Goal: Transaction & Acquisition: Purchase product/service

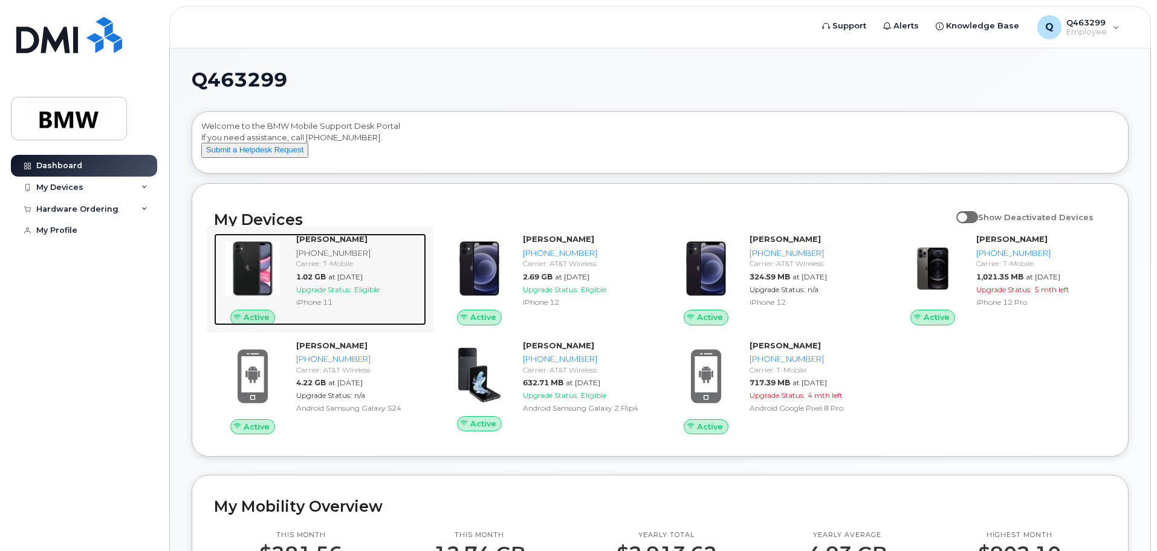
click at [258, 268] on img at bounding box center [253, 268] width 58 height 58
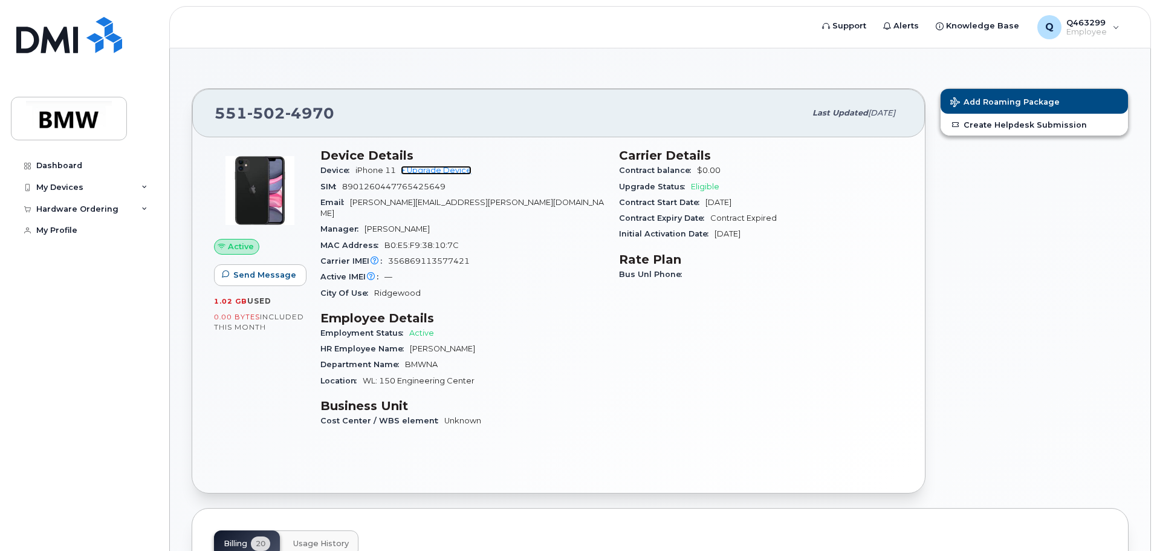
click at [456, 171] on link "+ Upgrade Device" at bounding box center [436, 170] width 71 height 9
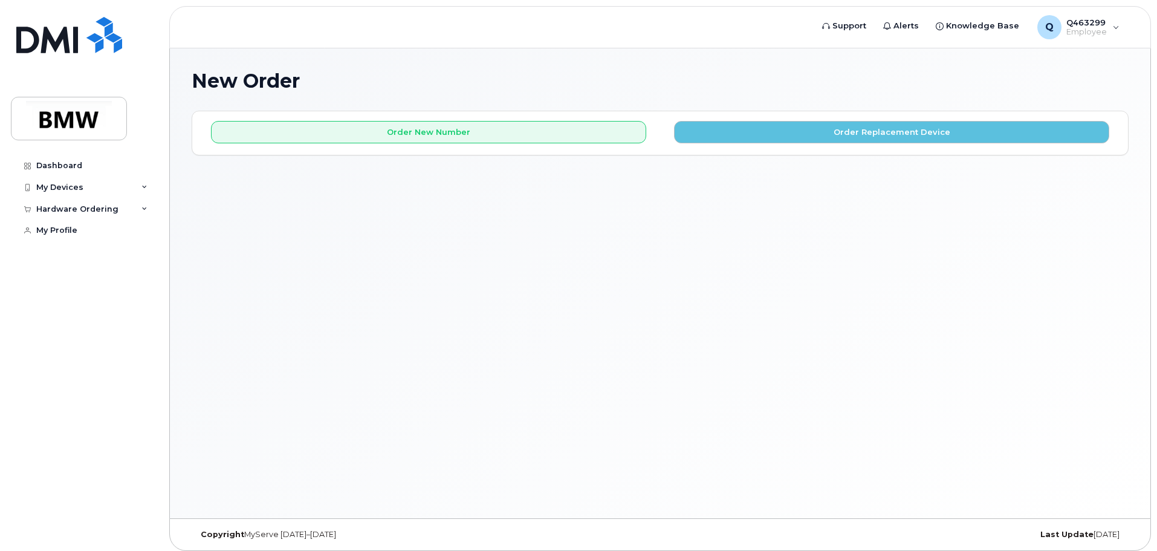
scroll to position [6, 0]
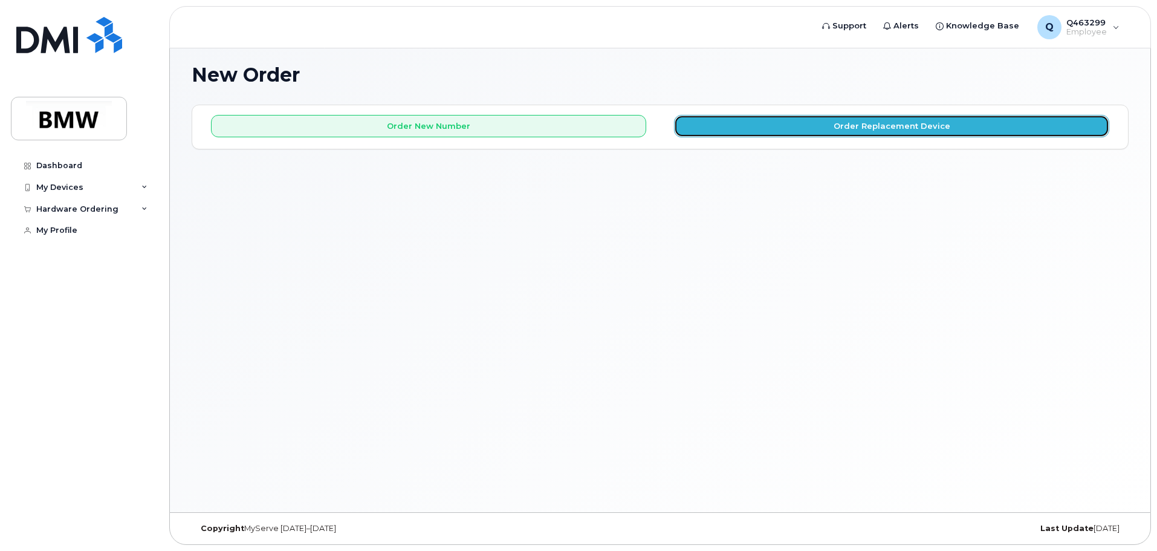
click at [846, 125] on button "Order Replacement Device" at bounding box center [891, 126] width 435 height 22
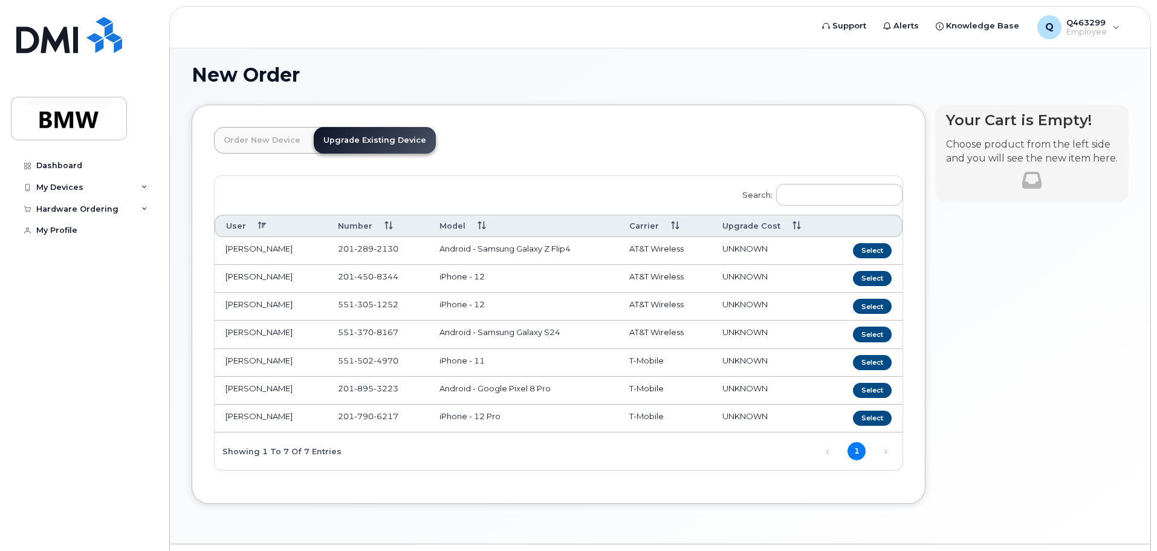
scroll to position [37, 0]
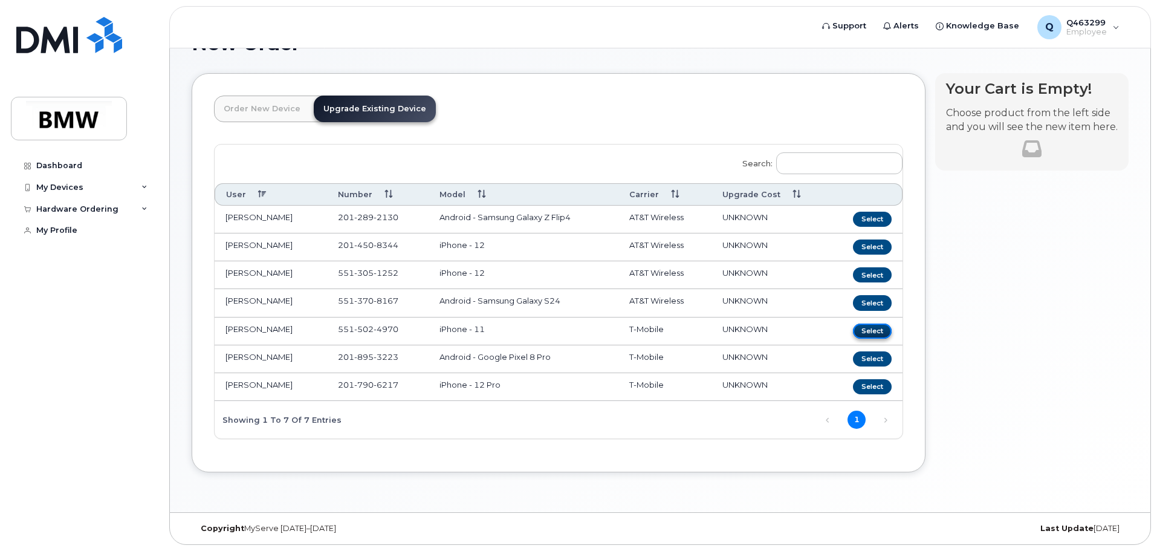
click at [867, 330] on button "Select" at bounding box center [872, 330] width 39 height 15
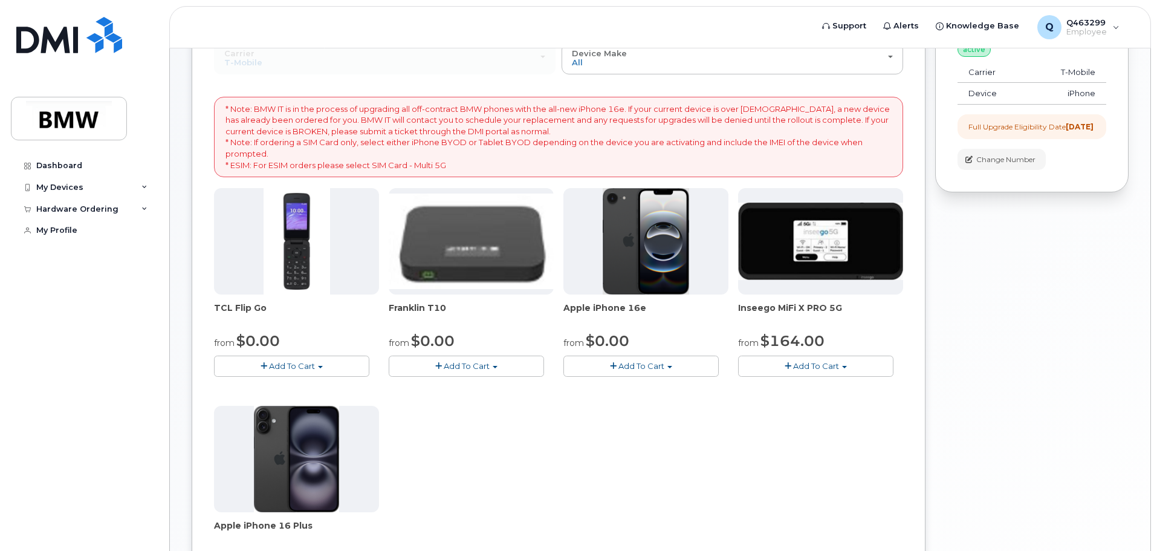
scroll to position [0, 0]
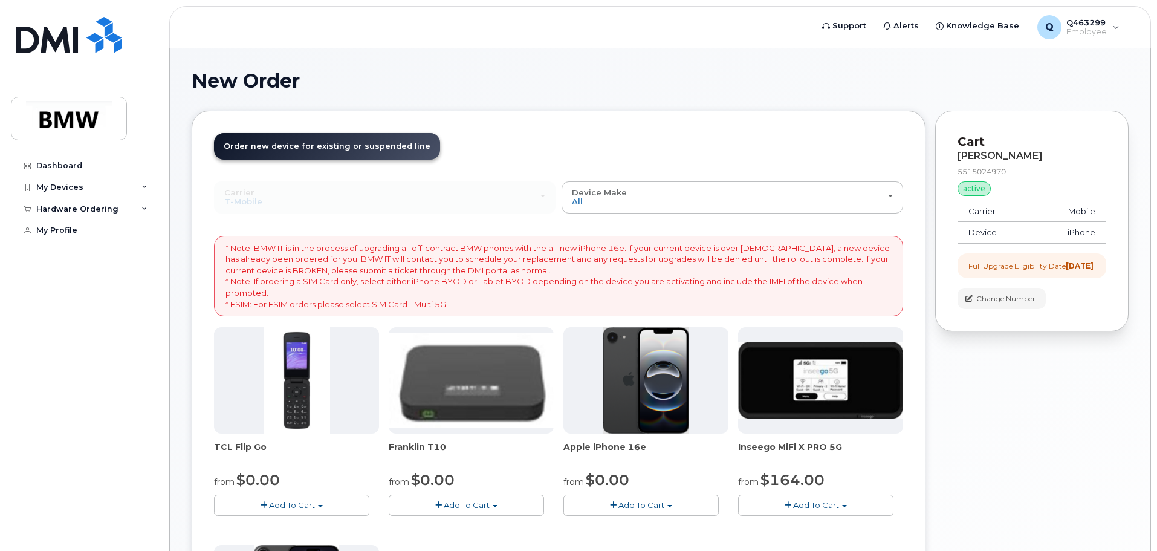
click at [314, 143] on span "Order new device for existing or suspended line" at bounding box center [327, 145] width 207 height 9
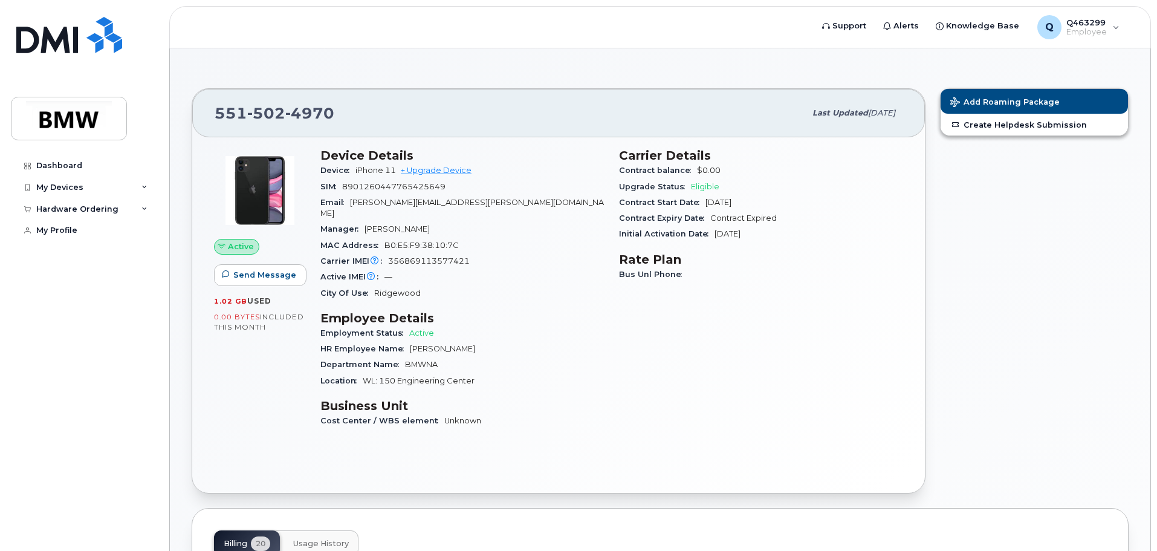
click at [427, 164] on div "Device iPhone 11 + Upgrade Device" at bounding box center [462, 171] width 284 height 16
click at [427, 173] on link "+ Upgrade Device" at bounding box center [436, 170] width 71 height 9
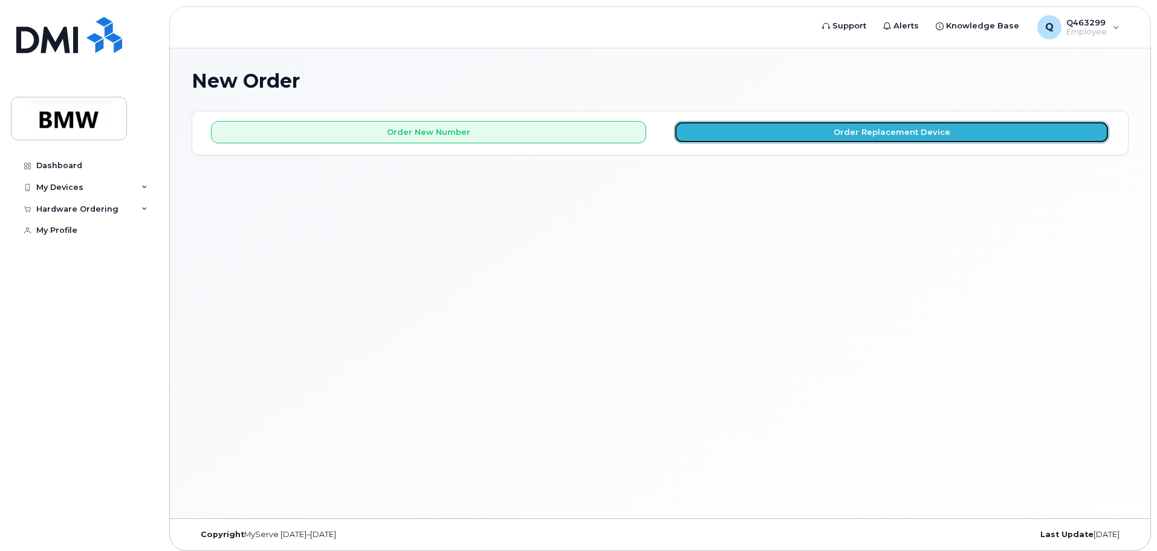
click at [763, 135] on button "Order Replacement Device" at bounding box center [891, 132] width 435 height 22
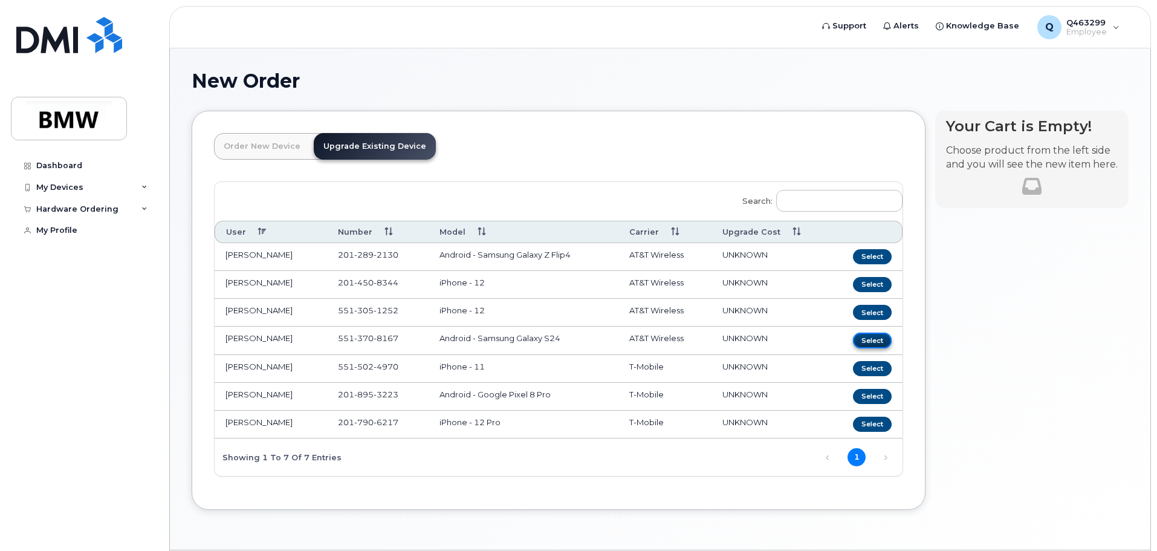
click at [875, 345] on button "Select" at bounding box center [872, 339] width 39 height 15
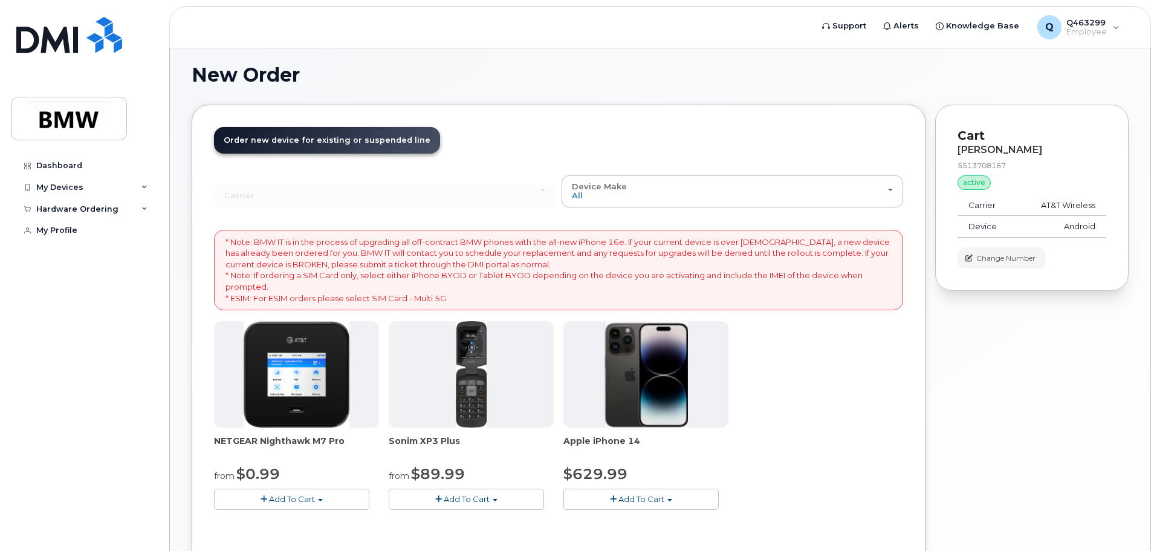
scroll to position [3, 0]
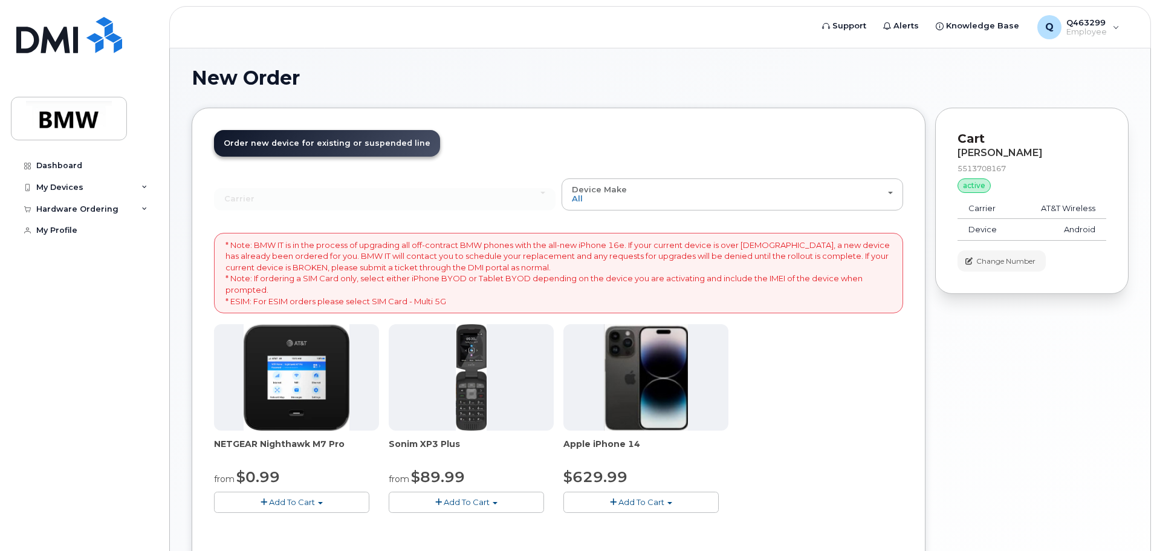
click at [253, 149] on link "Order new device and new line Order new device for existing or suspended line O…" at bounding box center [327, 143] width 226 height 27
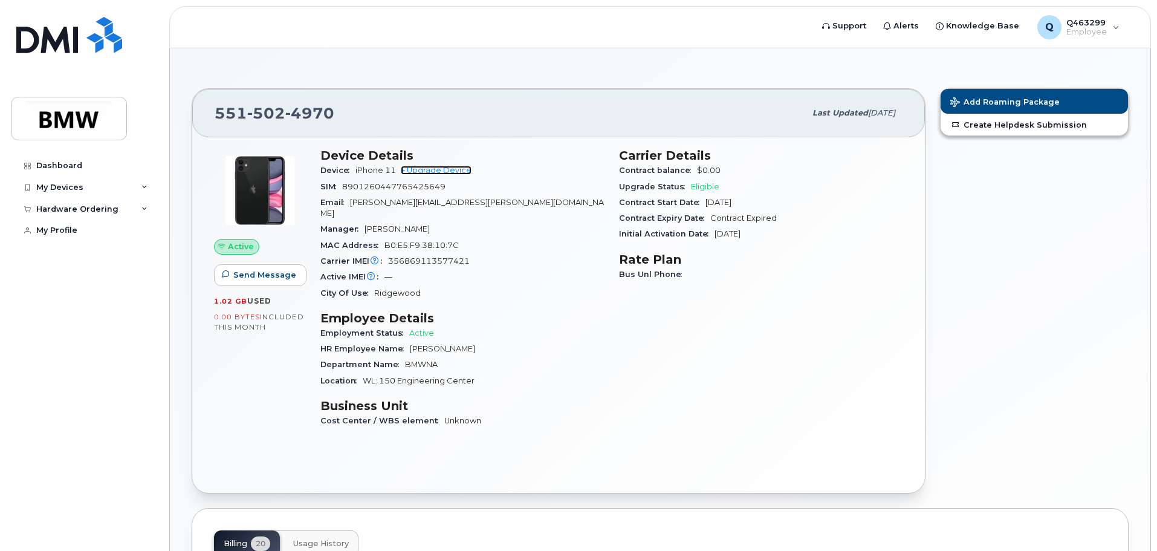
click at [452, 168] on link "+ Upgrade Device" at bounding box center [436, 170] width 71 height 9
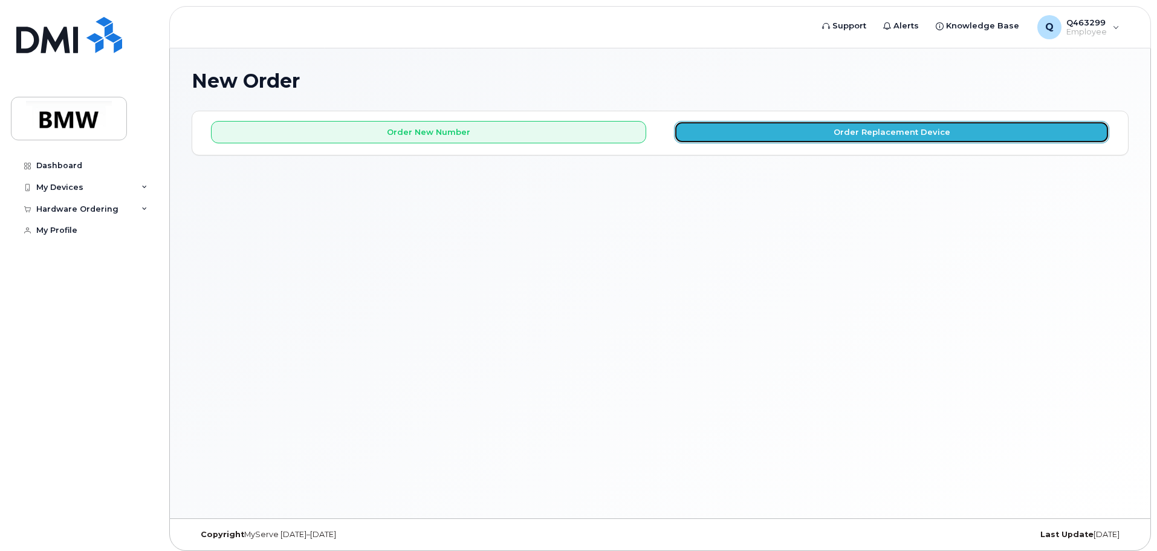
click at [878, 141] on button "Order Replacement Device" at bounding box center [891, 132] width 435 height 22
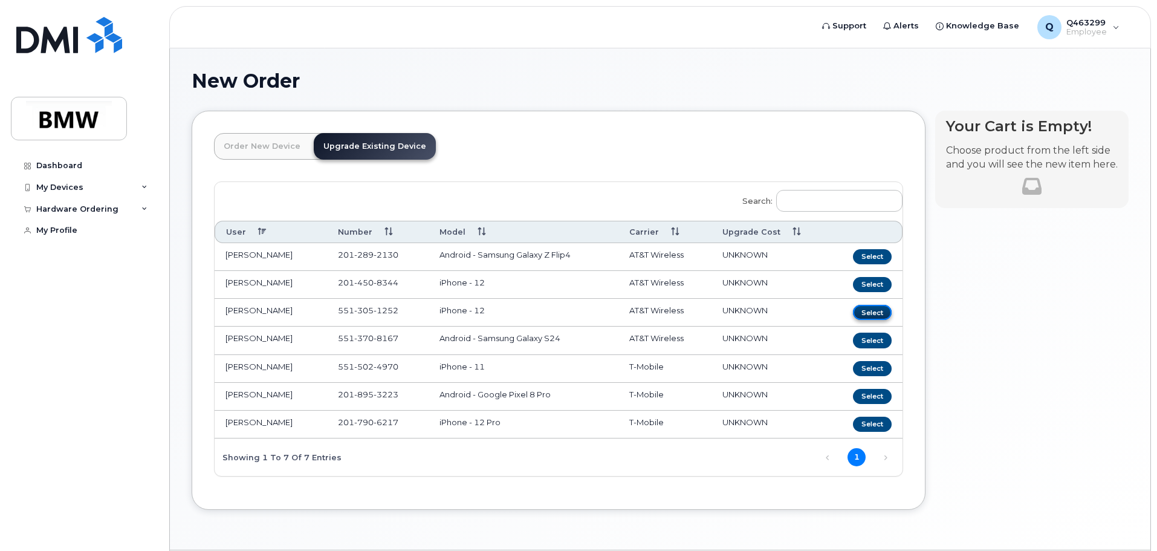
click at [873, 313] on button "Select" at bounding box center [872, 312] width 39 height 15
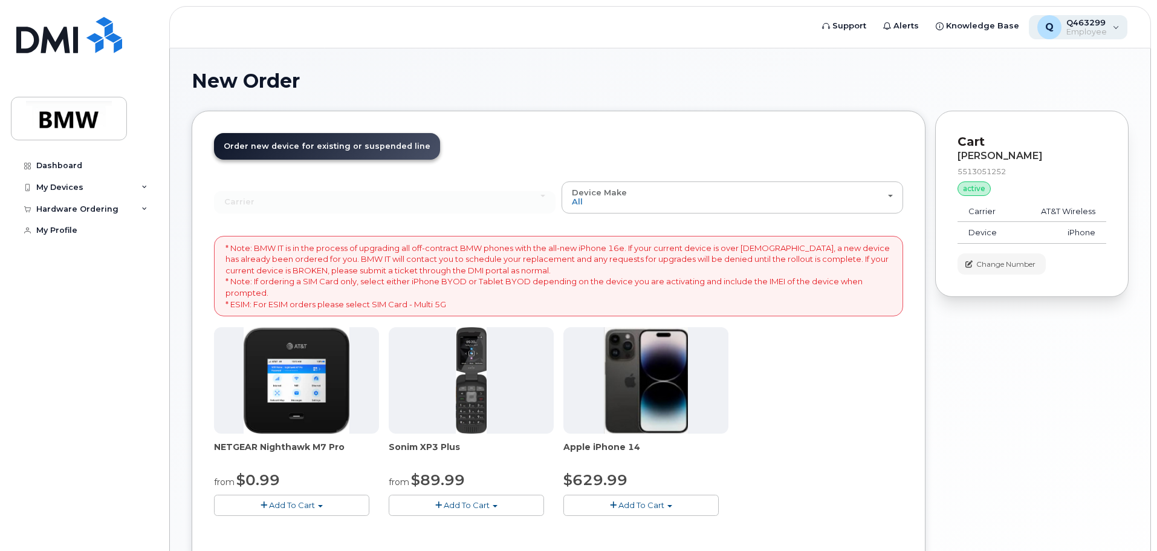
click at [1121, 29] on div "Q Q463299 Employee" at bounding box center [1078, 27] width 99 height 24
